Goal: Information Seeking & Learning: Learn about a topic

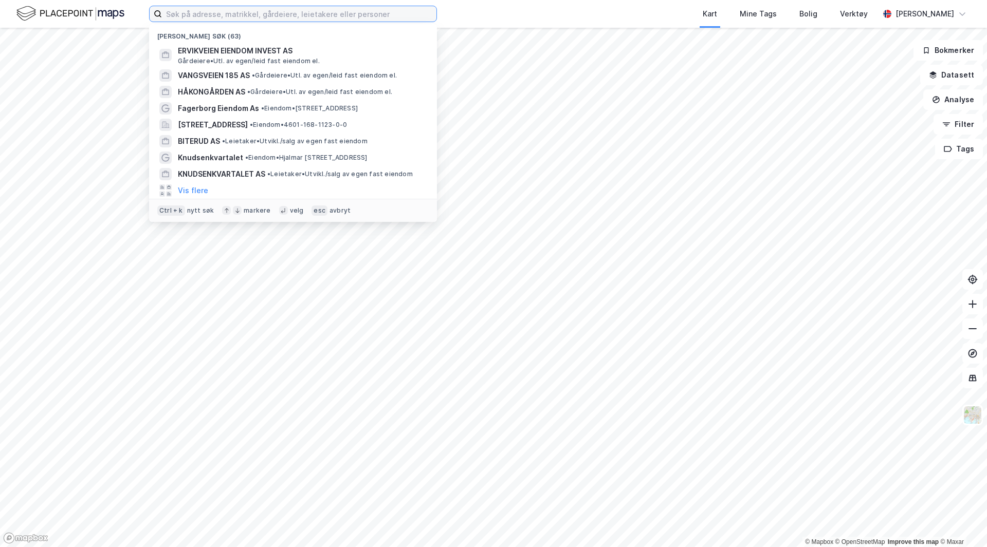
click at [361, 15] on input at bounding box center [299, 13] width 274 height 15
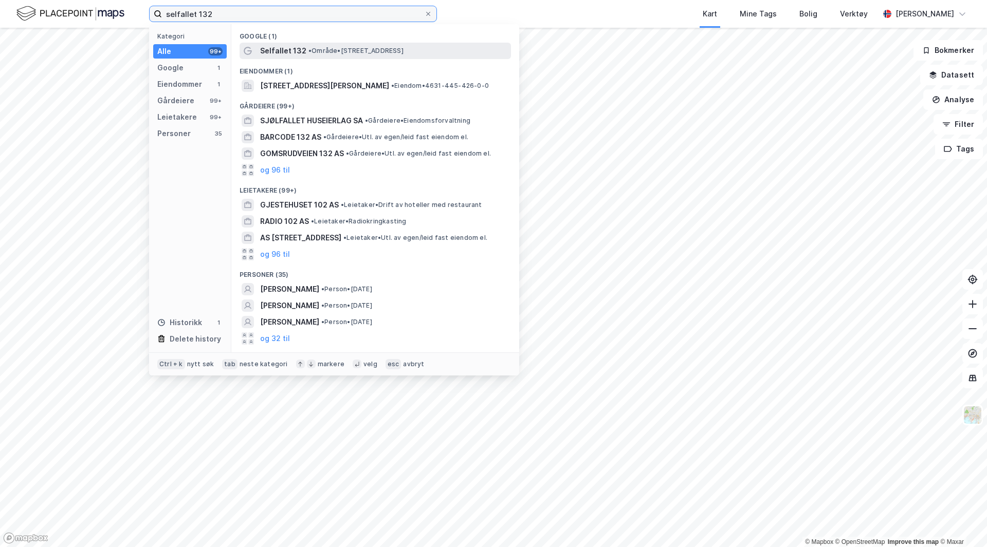
type input "selfallet 132"
click at [350, 48] on span "• Område • [STREET_ADDRESS]" at bounding box center [355, 51] width 95 height 8
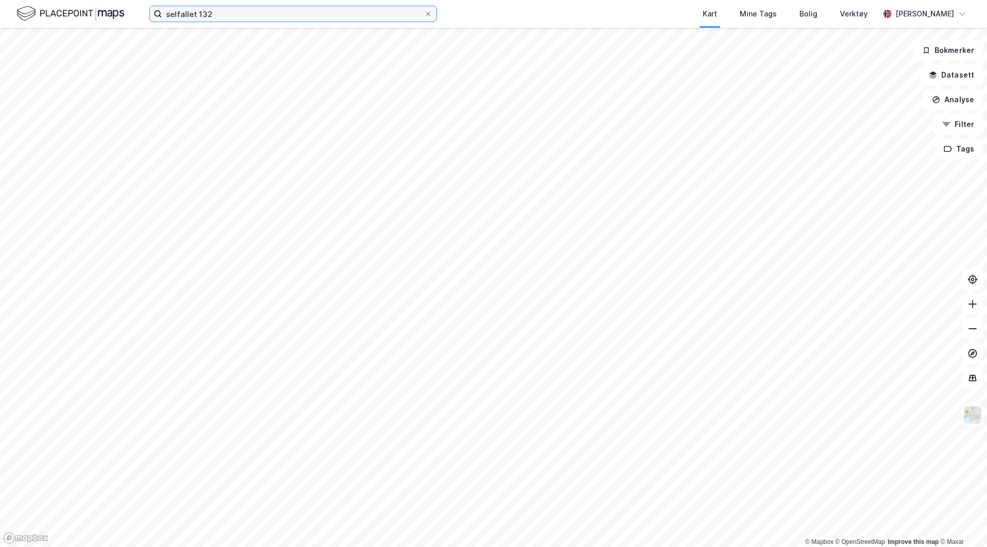
click at [315, 16] on input "selfallet 132" at bounding box center [293, 13] width 262 height 15
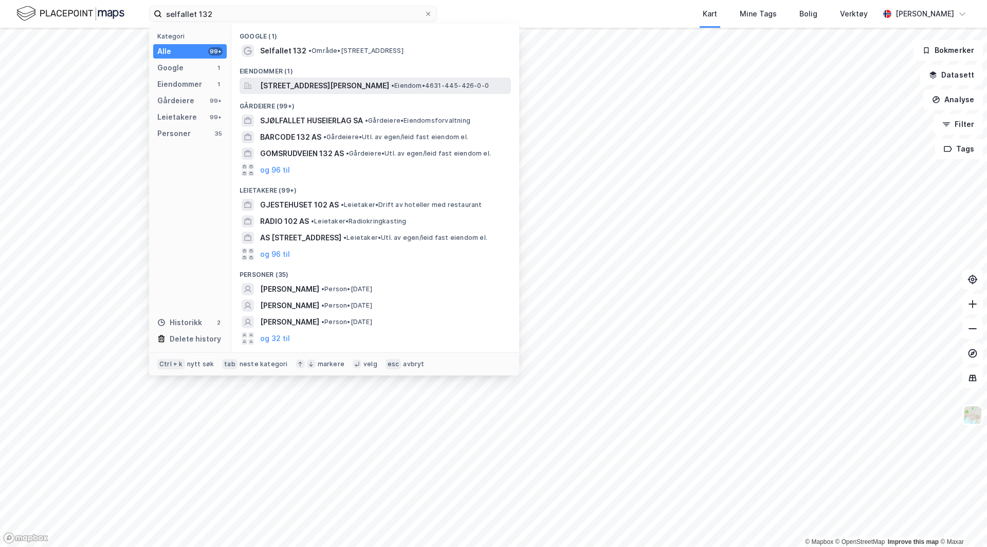
click at [336, 90] on span "[STREET_ADDRESS][PERSON_NAME]" at bounding box center [324, 86] width 129 height 12
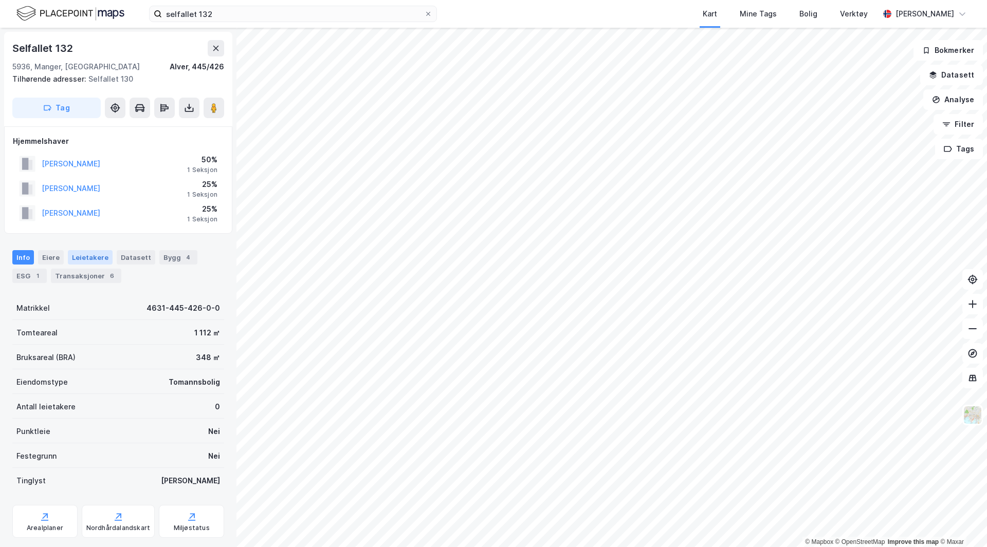
click at [89, 252] on div "Leietakere" at bounding box center [90, 257] width 45 height 14
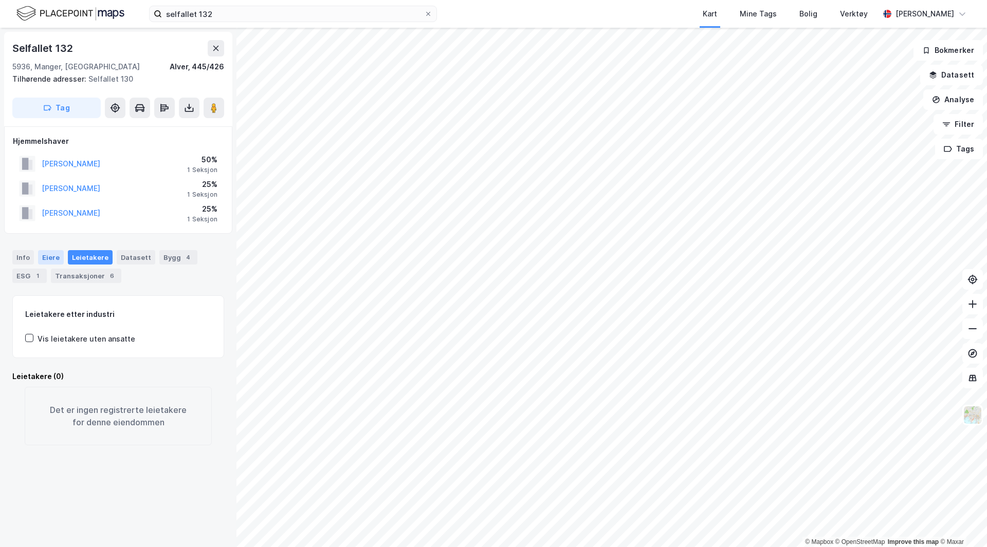
click at [56, 257] on div "Eiere" at bounding box center [51, 257] width 26 height 14
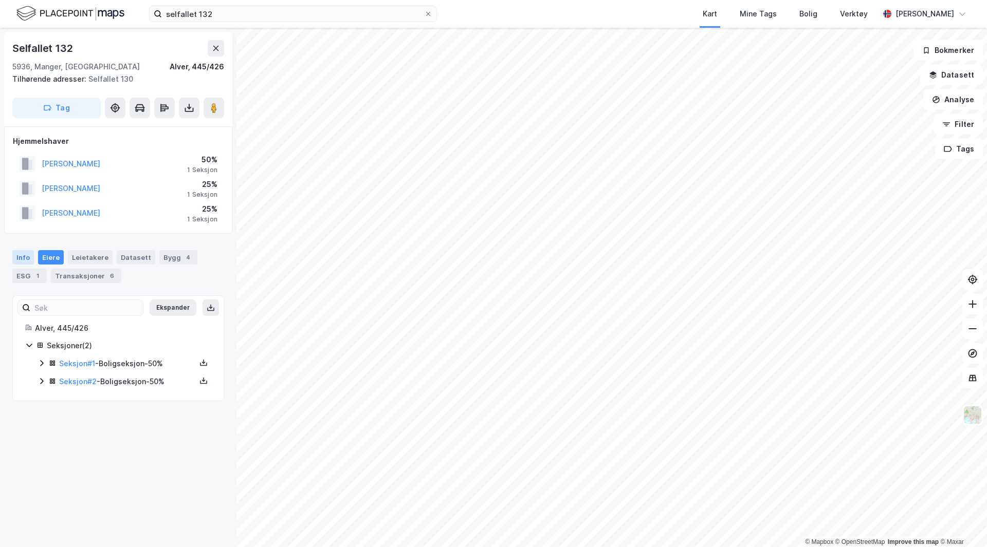
click at [22, 257] on div "Info" at bounding box center [23, 257] width 22 height 14
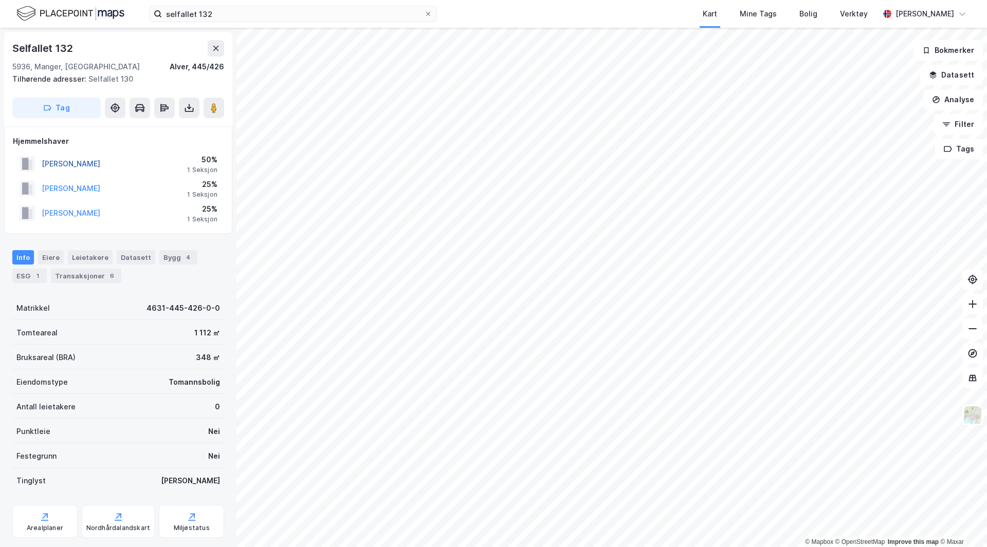
click at [0, 0] on button "[PERSON_NAME]" at bounding box center [0, 0] width 0 height 0
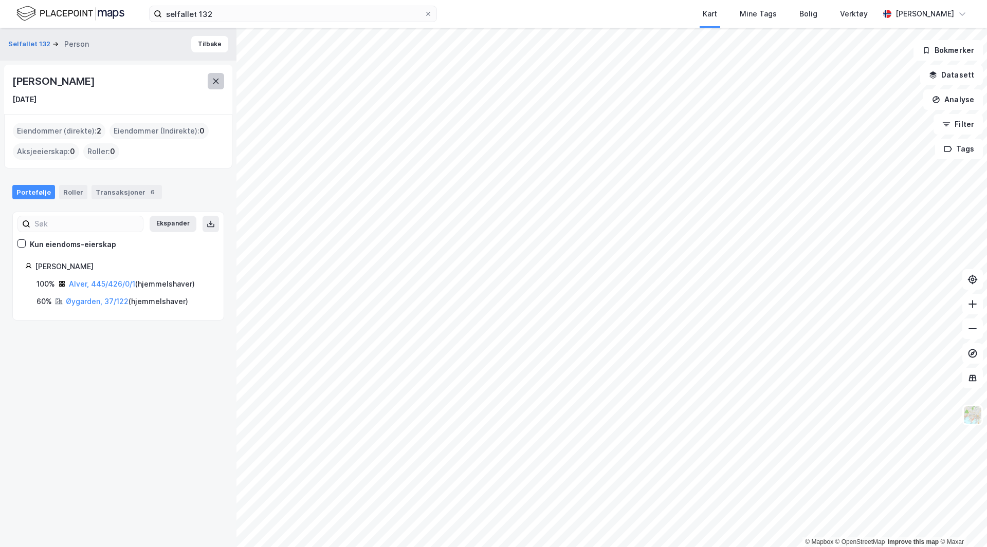
click at [212, 79] on icon at bounding box center [216, 81] width 8 height 8
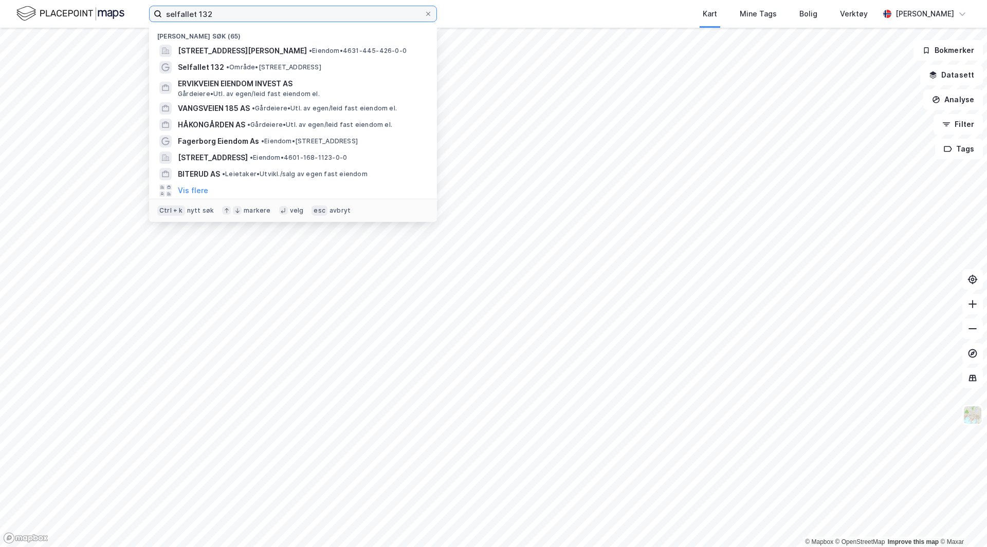
click at [252, 17] on input "selfallet 132" at bounding box center [293, 13] width 262 height 15
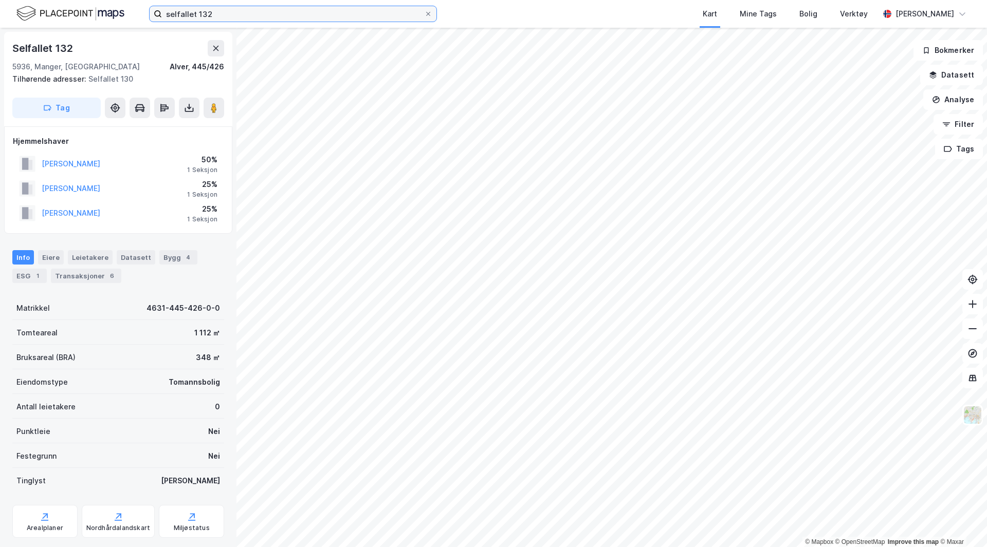
scroll to position [1, 0]
click at [0, 0] on button "[PERSON_NAME]" at bounding box center [0, 0] width 0 height 0
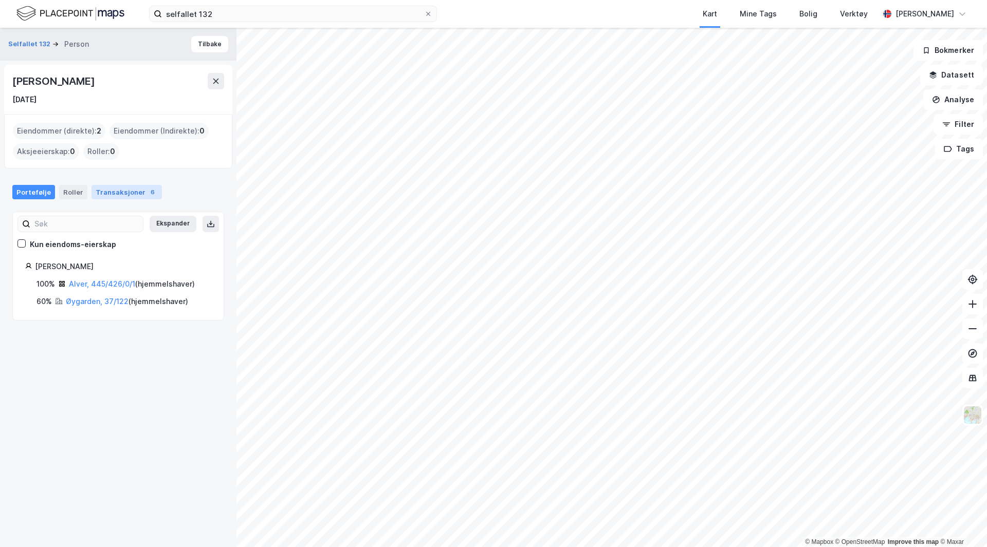
click at [116, 189] on div "Transaksjoner 6" at bounding box center [126, 192] width 70 height 14
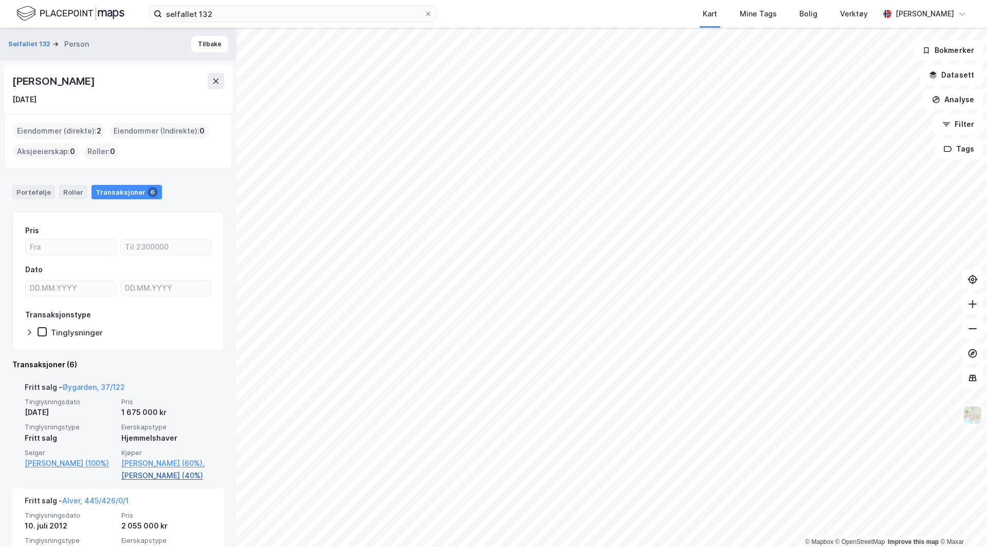
click at [138, 477] on link "[PERSON_NAME] (40%)" at bounding box center [166, 476] width 90 height 12
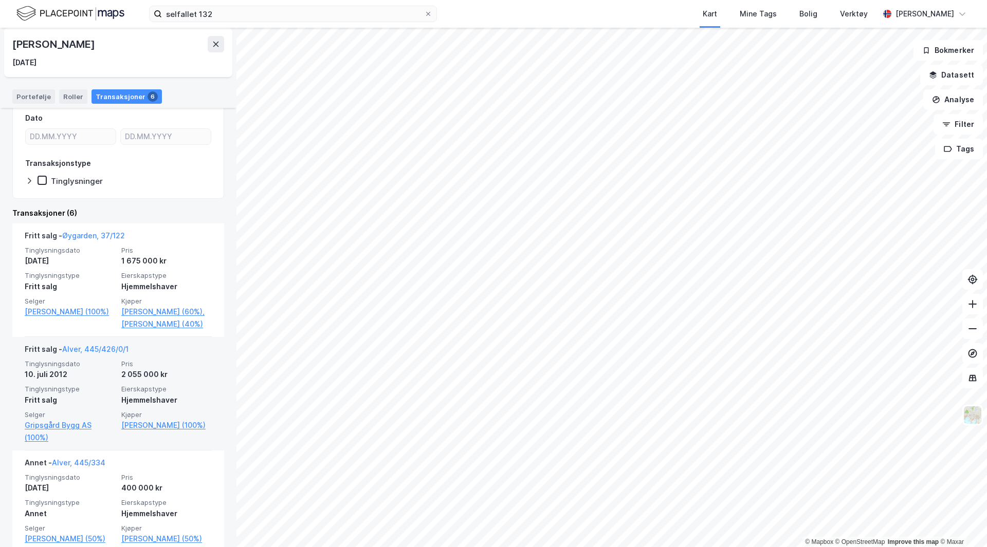
scroll to position [154, 0]
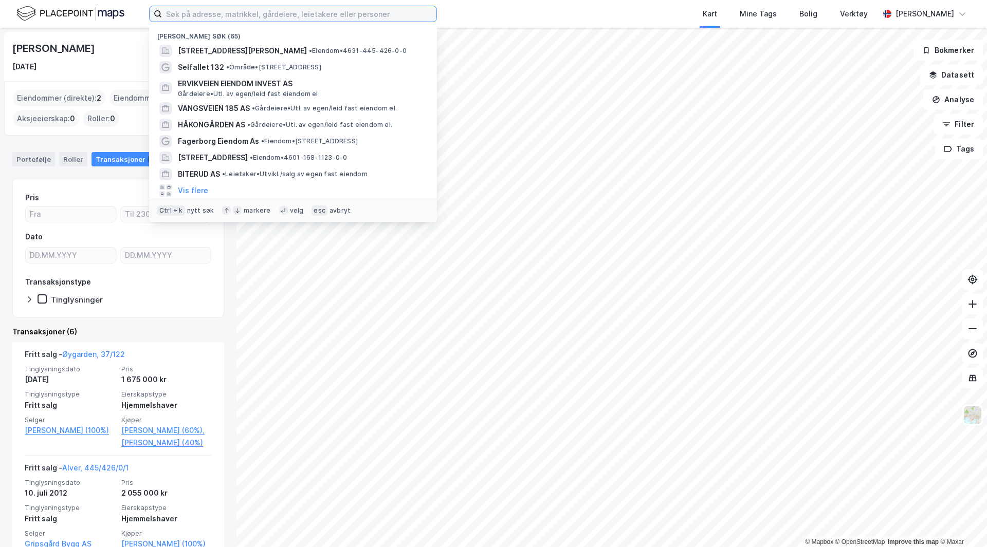
click at [206, 13] on input at bounding box center [299, 13] width 274 height 15
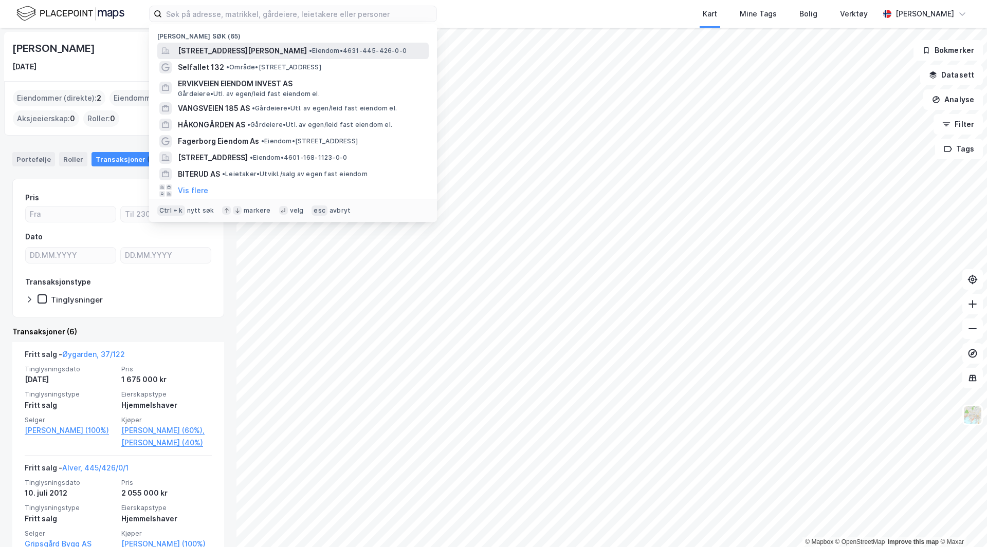
click at [269, 47] on span "[STREET_ADDRESS][PERSON_NAME]" at bounding box center [242, 51] width 129 height 12
